Goal: Check status: Check status

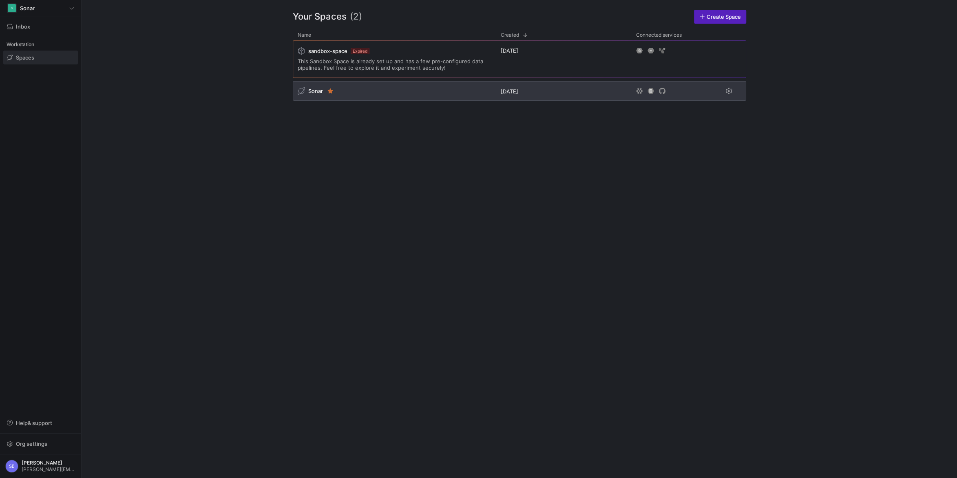
click at [315, 91] on span "Sonar" at bounding box center [315, 91] width 15 height 7
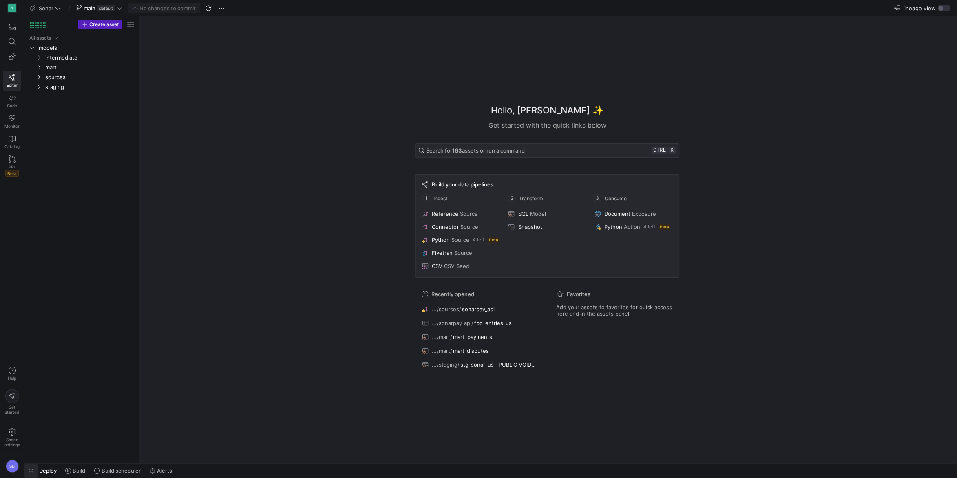
click at [33, 472] on span "button" at bounding box center [30, 470] width 13 height 14
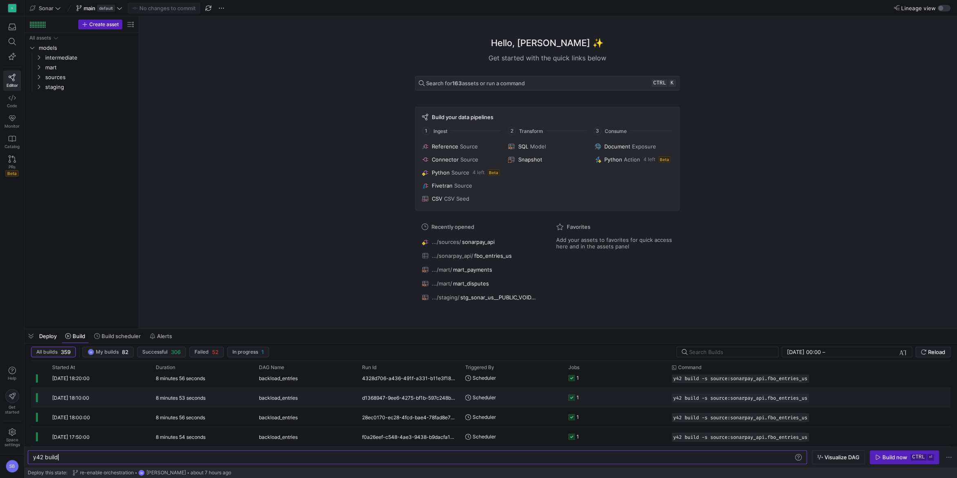
scroll to position [72, 0]
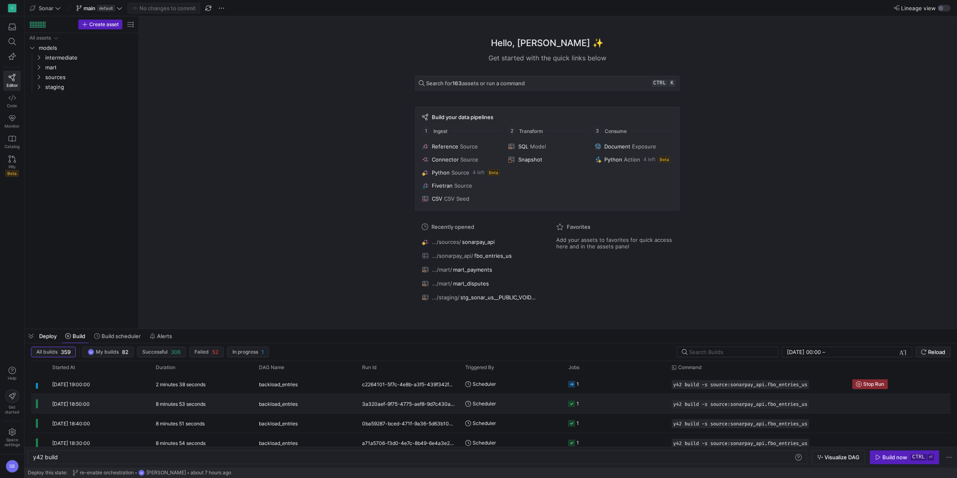
click at [191, 406] on y42-duration "8 minutes 53 seconds" at bounding box center [181, 404] width 50 height 6
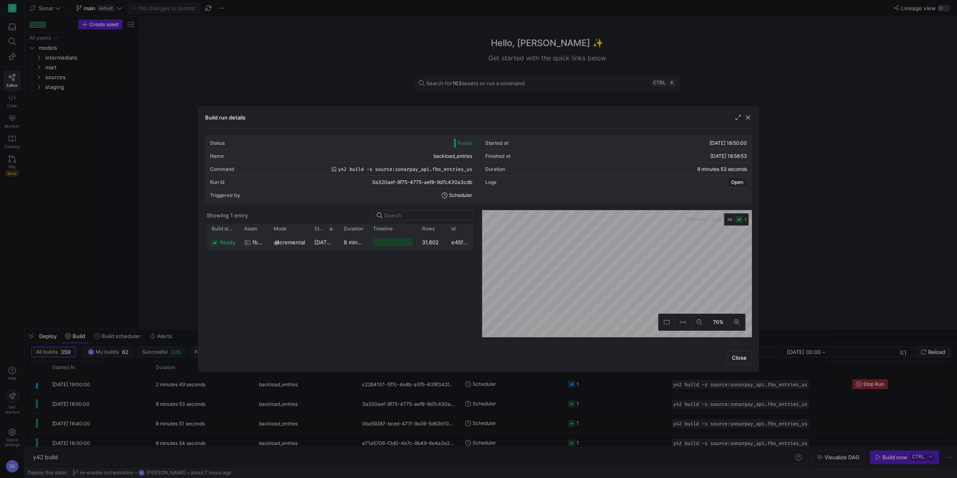
click at [335, 245] on div "[DATE] 18:50:02" at bounding box center [323, 242] width 29 height 16
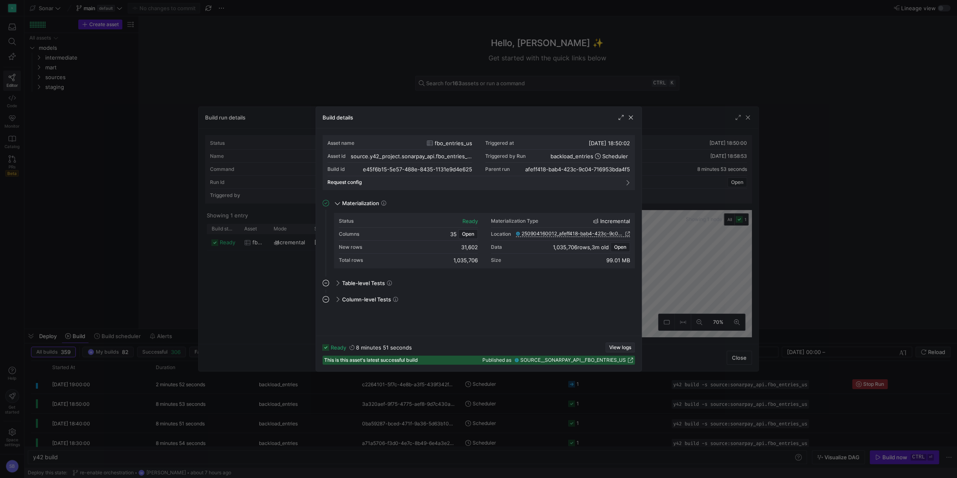
click at [619, 346] on span "View logs" at bounding box center [620, 347] width 22 height 6
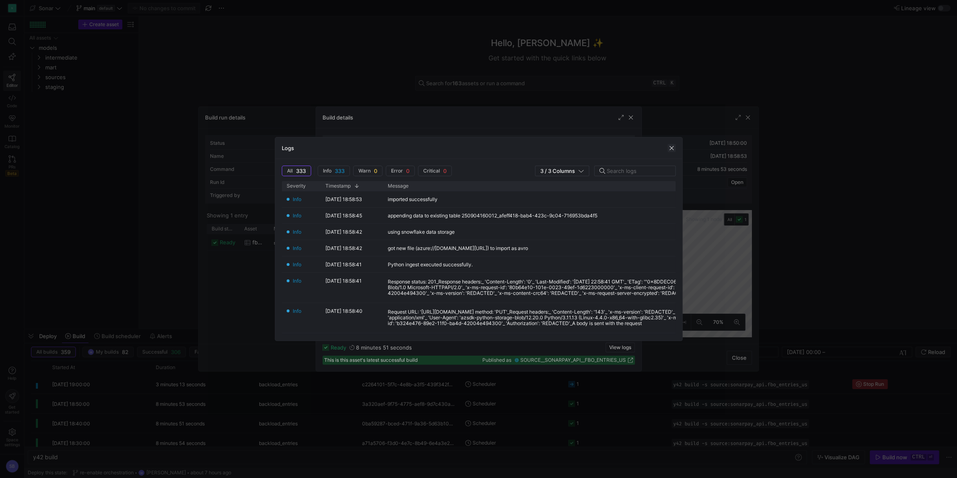
click at [670, 150] on span "button" at bounding box center [671, 148] width 8 height 8
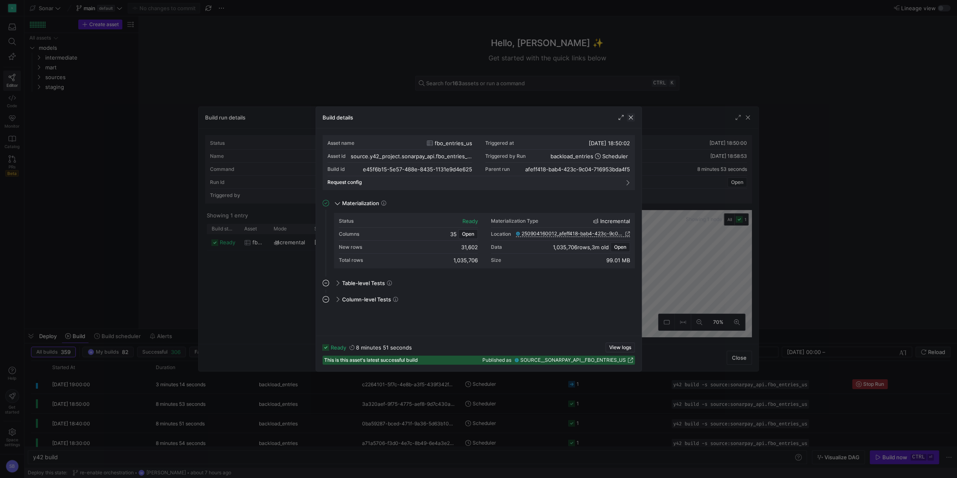
click at [629, 118] on span "button" at bounding box center [630, 117] width 8 height 8
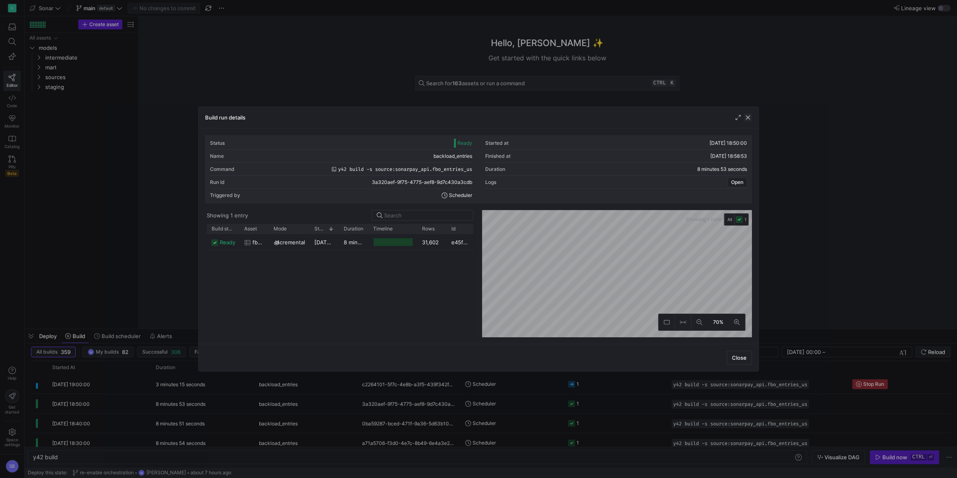
click at [750, 119] on span "button" at bounding box center [747, 117] width 8 height 8
